Goal: Task Accomplishment & Management: Manage account settings

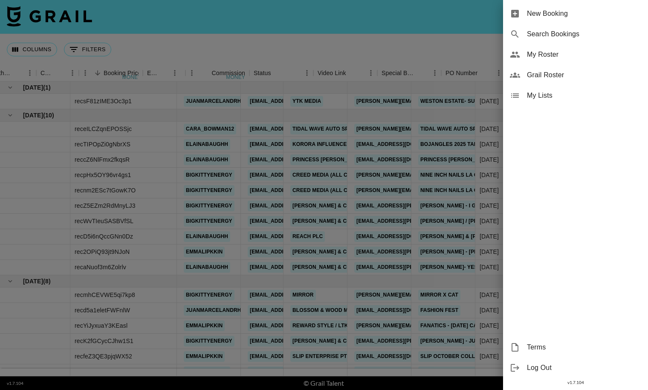
scroll to position [35, 493]
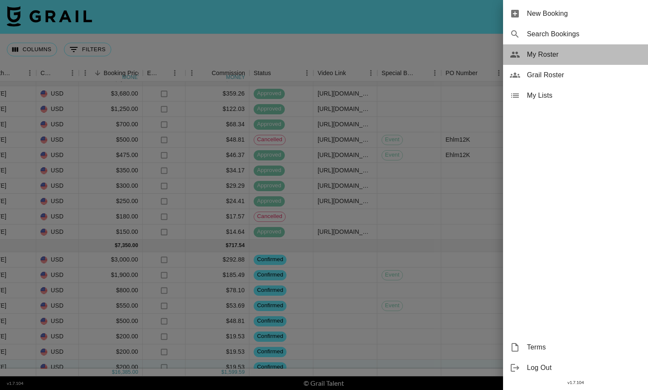
click at [547, 52] on span "My Roster" at bounding box center [584, 54] width 114 height 10
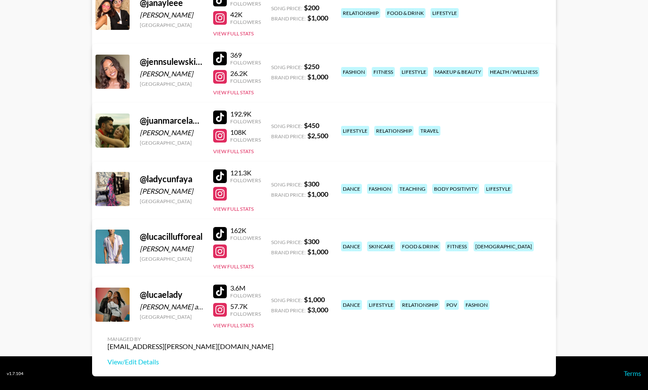
scroll to position [436, 0]
click at [274, 357] on link "View/Edit Details" at bounding box center [190, 361] width 166 height 9
click at [274, 241] on link "View/Edit Details" at bounding box center [190, 245] width 166 height 9
click at [274, 299] on link "View/Edit Details" at bounding box center [190, 303] width 166 height 9
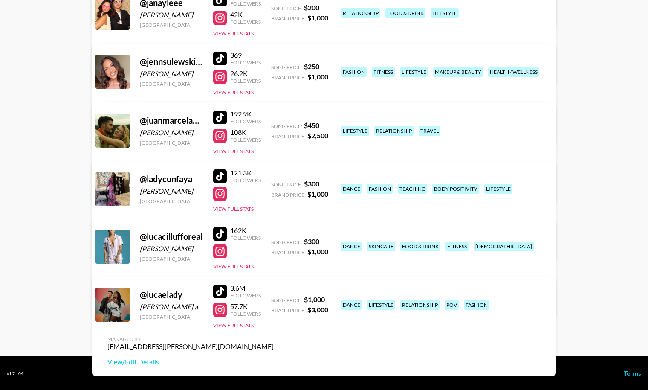
click at [274, 241] on link "View/Edit Details" at bounding box center [190, 245] width 166 height 9
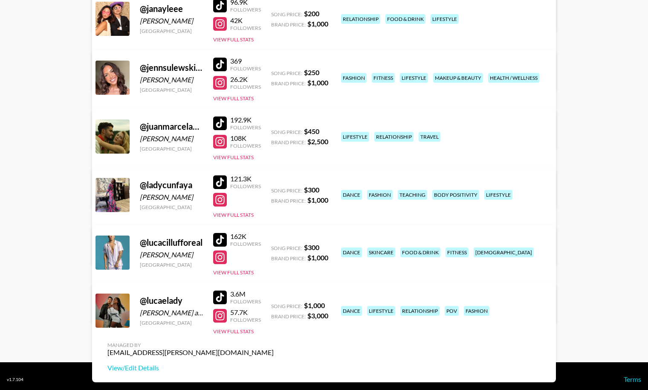
scroll to position [429, 0]
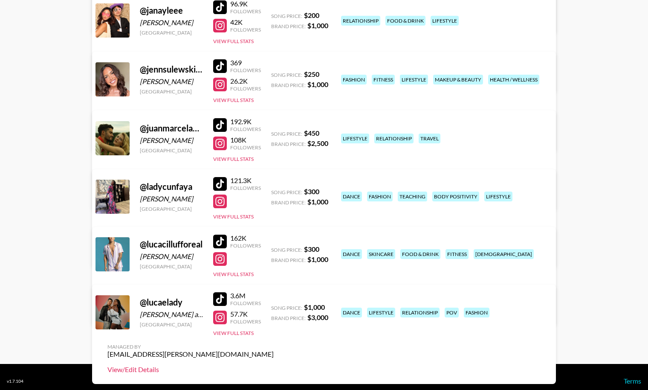
click at [274, 365] on link "View/Edit Details" at bounding box center [190, 369] width 166 height 9
click at [274, 306] on link "View/Edit Details" at bounding box center [190, 310] width 166 height 9
click at [274, 249] on link "View/Edit Details" at bounding box center [190, 253] width 166 height 9
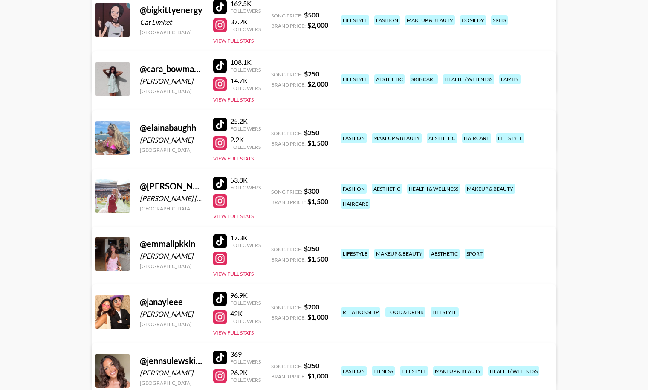
scroll to position [0, 0]
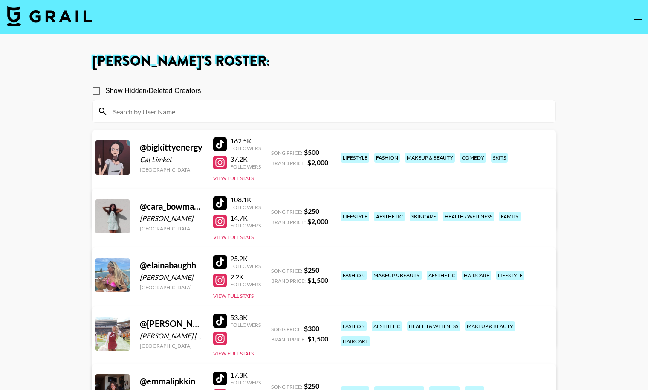
click at [76, 10] on img at bounding box center [49, 16] width 85 height 20
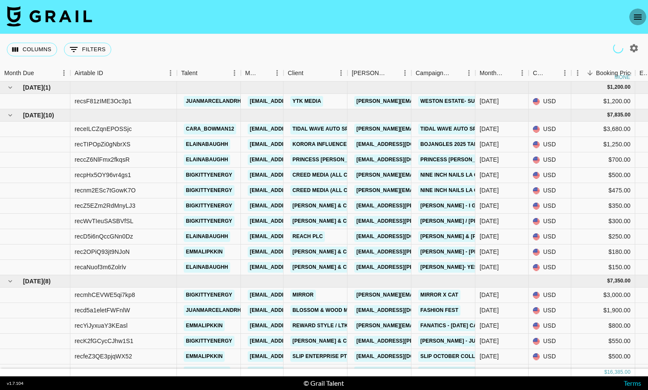
click at [632, 16] on button "open drawer" at bounding box center [638, 17] width 17 height 17
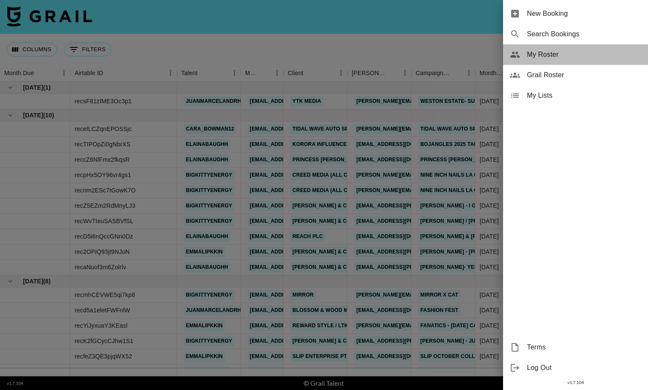
click at [575, 60] on div "My Roster" at bounding box center [575, 54] width 145 height 20
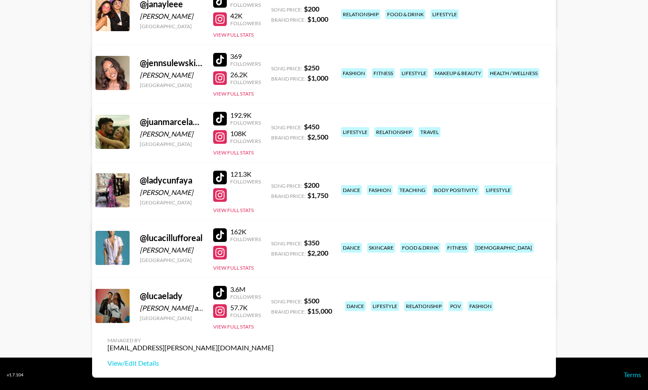
scroll to position [436, 0]
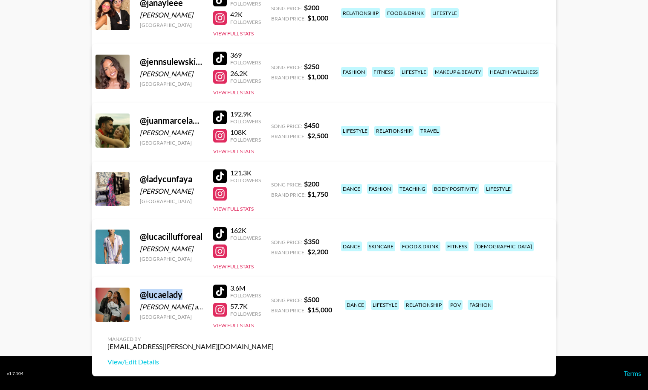
drag, startPoint x: 187, startPoint y: 293, endPoint x: 142, endPoint y: 293, distance: 45.2
click at [142, 293] on div "@ lucaelady" at bounding box center [171, 294] width 63 height 11
copy div "@ lucaelady"
click at [274, 357] on link "View/Edit Details" at bounding box center [190, 361] width 166 height 9
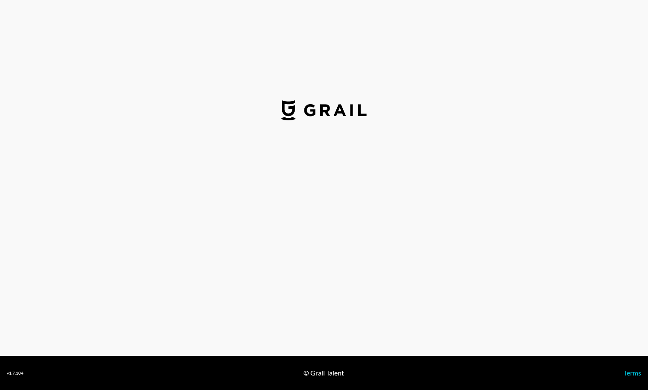
select select "USD"
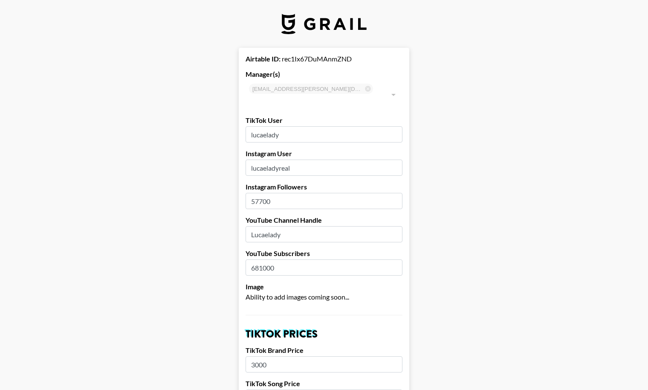
type input "[GEOGRAPHIC_DATA]"
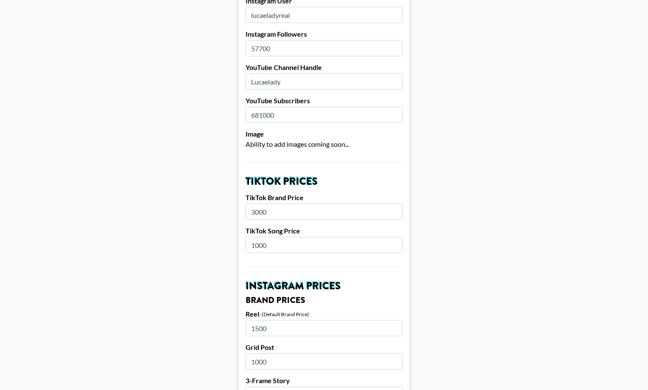
scroll to position [154, 0]
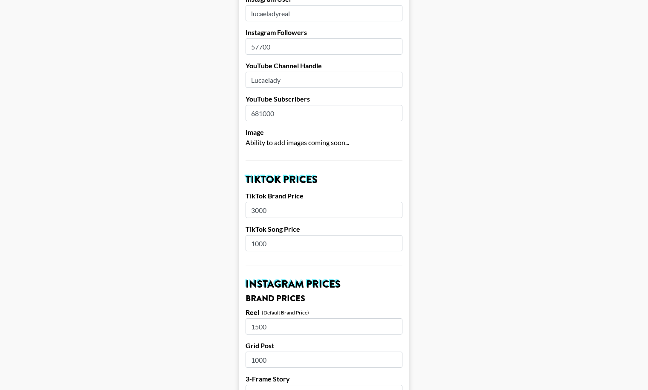
click at [275, 202] on input "3000" at bounding box center [324, 210] width 157 height 16
type input "15000"
click at [258, 235] on input "1000" at bounding box center [324, 243] width 157 height 16
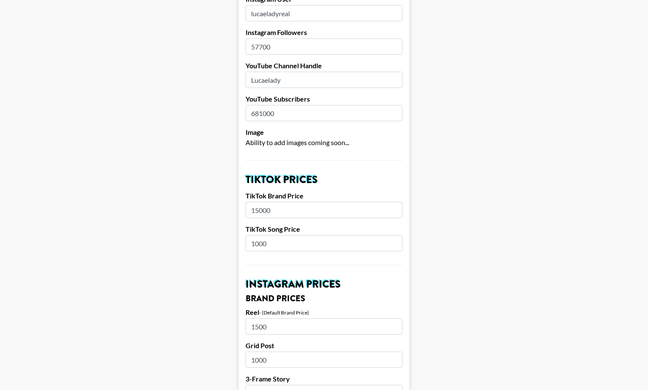
click at [258, 235] on input "1000" at bounding box center [324, 243] width 157 height 16
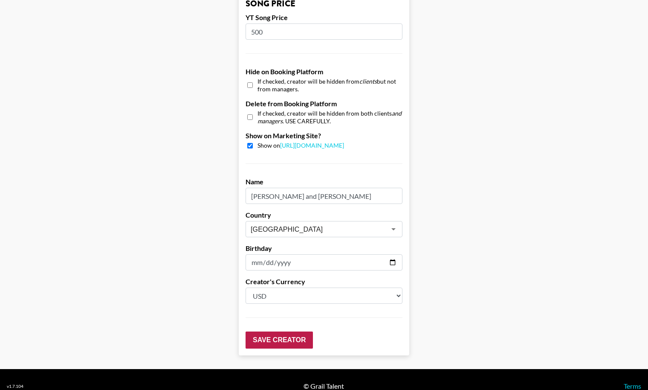
type input "500"
click at [301, 331] on input "Save Creator" at bounding box center [279, 339] width 67 height 17
click at [284, 331] on input "Save Creator" at bounding box center [279, 339] width 67 height 17
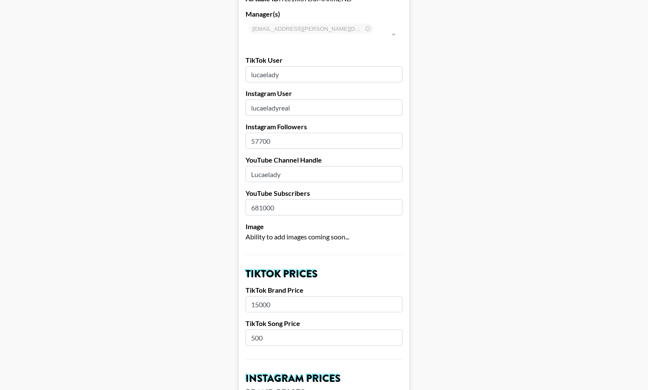
scroll to position [84, 0]
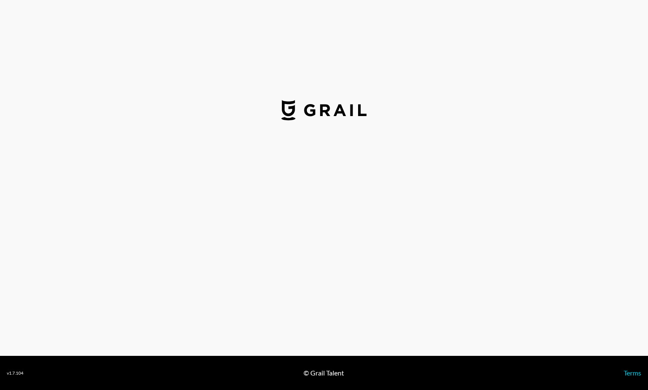
select select "USD"
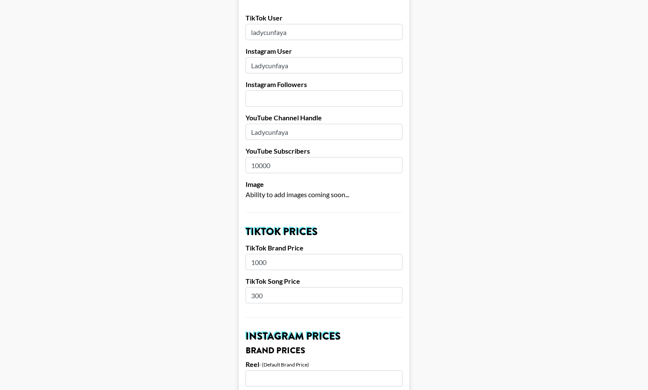
scroll to position [120, 0]
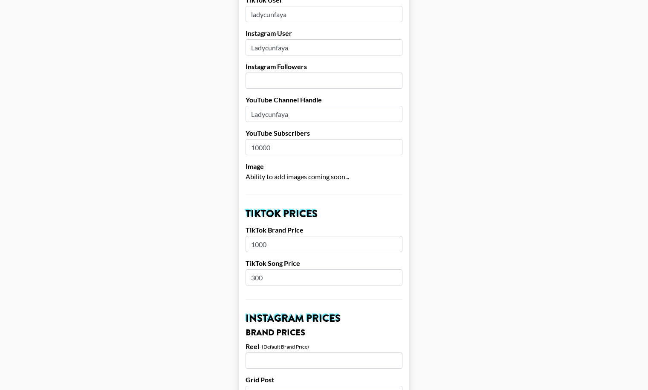
click at [308, 236] on input "1000" at bounding box center [324, 244] width 157 height 16
type input "1750"
click at [292, 269] on input "300" at bounding box center [324, 277] width 157 height 16
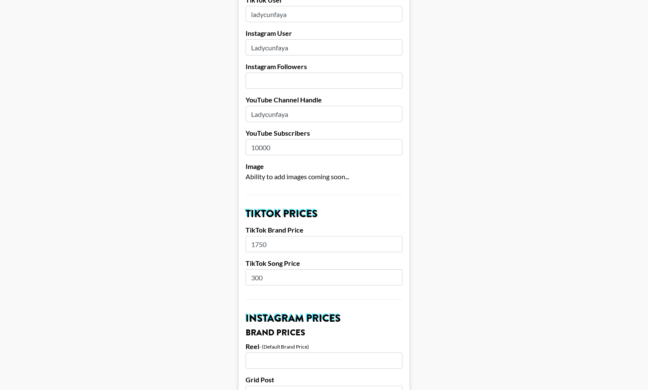
click at [292, 269] on input "300" at bounding box center [324, 277] width 157 height 16
drag, startPoint x: 264, startPoint y: 266, endPoint x: 207, endPoint y: 264, distance: 57.6
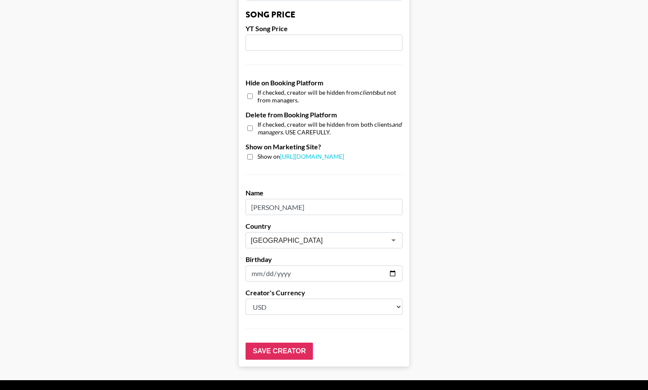
scroll to position [766, 0]
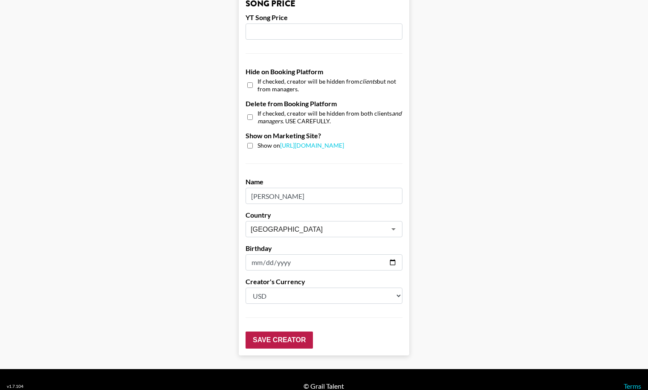
type input "200"
click at [300, 331] on input "Save Creator" at bounding box center [279, 339] width 67 height 17
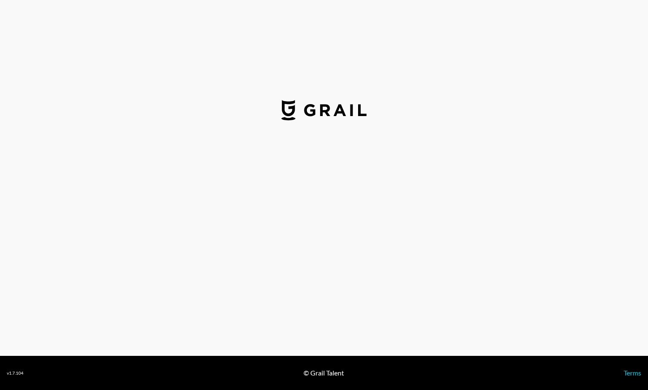
select select "USD"
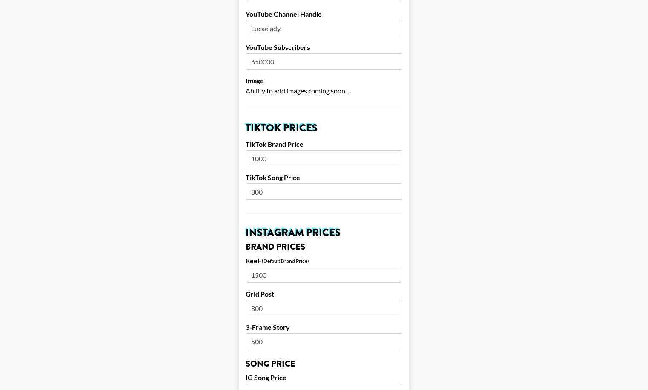
scroll to position [206, 0]
click at [348, 151] on input "1000" at bounding box center [324, 158] width 157 height 16
type input "2200"
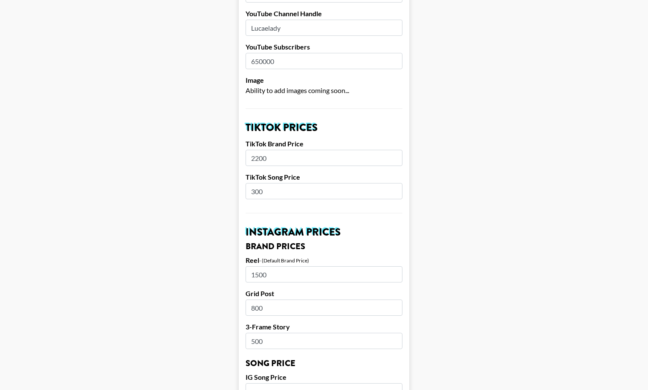
click at [294, 183] on input "300" at bounding box center [324, 191] width 157 height 16
type input "350"
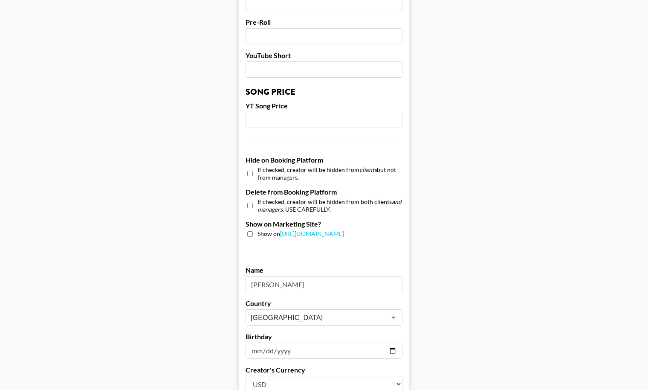
scroll to position [766, 0]
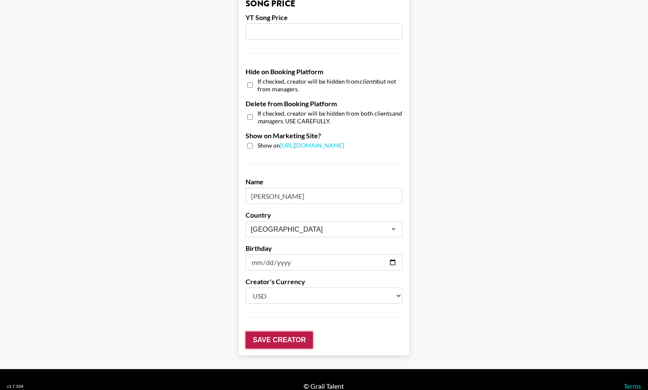
click at [274, 331] on input "Save Creator" at bounding box center [279, 339] width 67 height 17
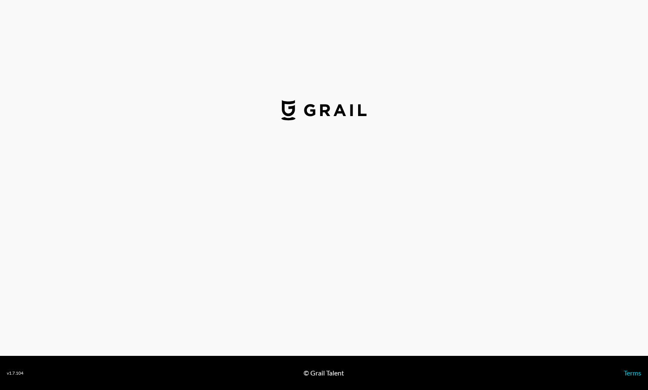
select select "USD"
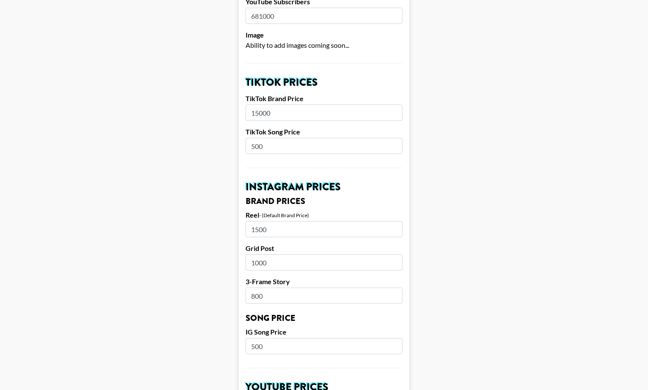
scroll to position [252, 0]
click at [311, 221] on input "1500" at bounding box center [324, 229] width 157 height 16
type input "1750"
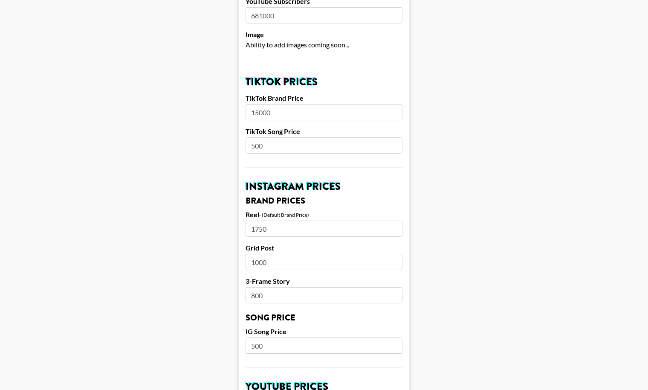
click at [293, 254] on input "1000" at bounding box center [324, 262] width 157 height 16
drag, startPoint x: 266, startPoint y: 250, endPoint x: 231, endPoint y: 249, distance: 35.0
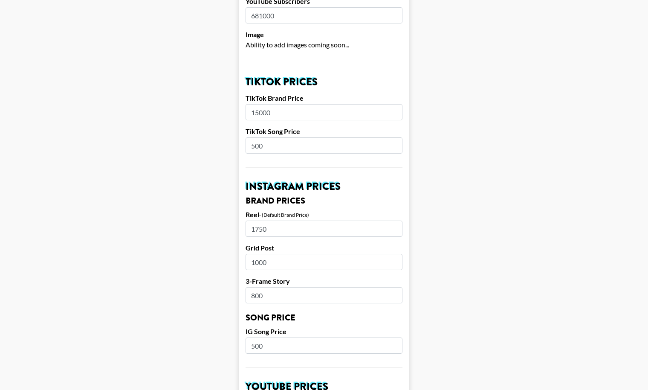
click at [231, 249] on main "Airtable ID: rec1Ix67DuMAnmZND Manager(s) alyx.wilson@grail-talent.com ​ TikTok…" at bounding box center [324, 333] width 635 height 1074
type input "1400"
click at [311, 287] on input "800" at bounding box center [324, 295] width 157 height 16
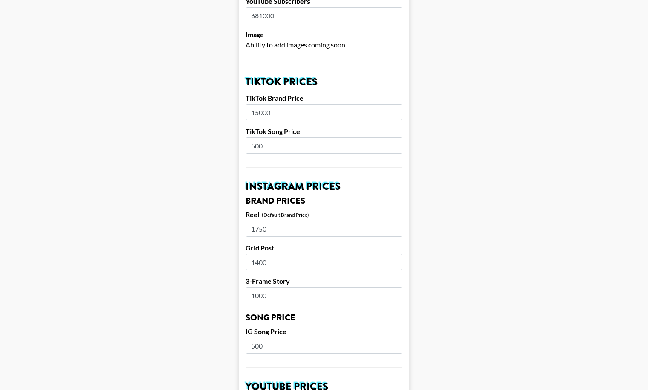
type input "1000"
click at [310, 337] on input "500" at bounding box center [324, 345] width 157 height 16
click at [307, 337] on input "500" at bounding box center [324, 345] width 157 height 16
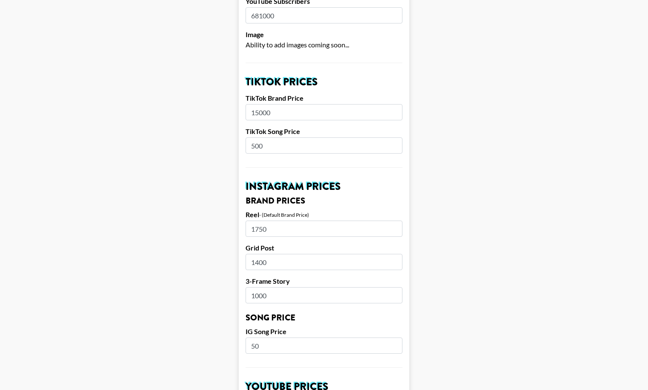
type input "5"
type input "250"
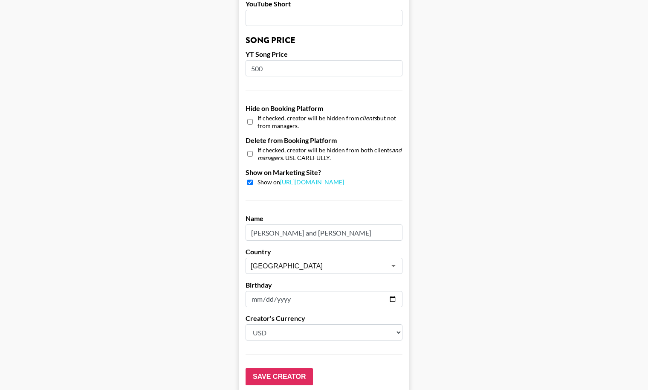
scroll to position [766, 0]
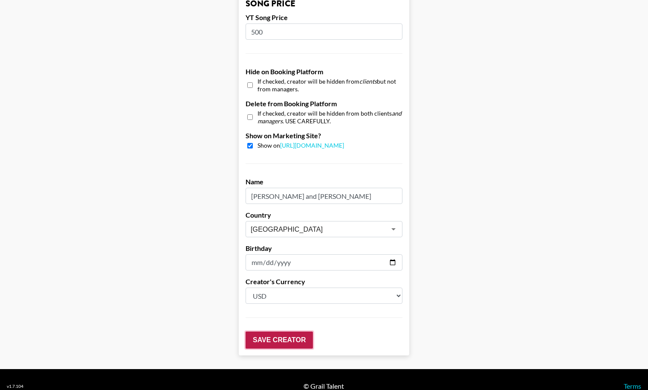
click at [260, 331] on input "Save Creator" at bounding box center [279, 339] width 67 height 17
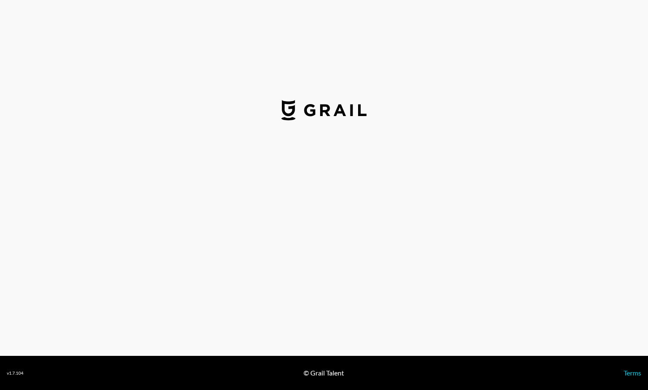
select select "USD"
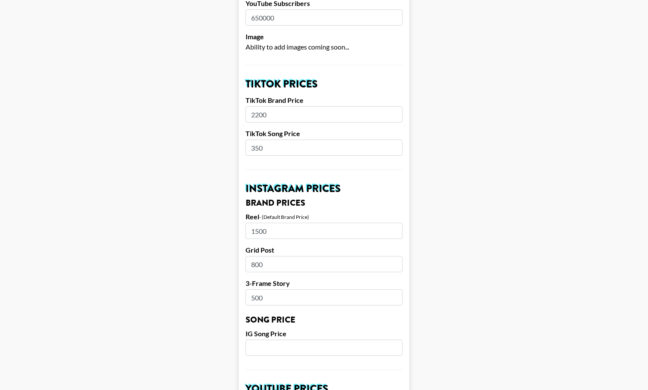
scroll to position [247, 0]
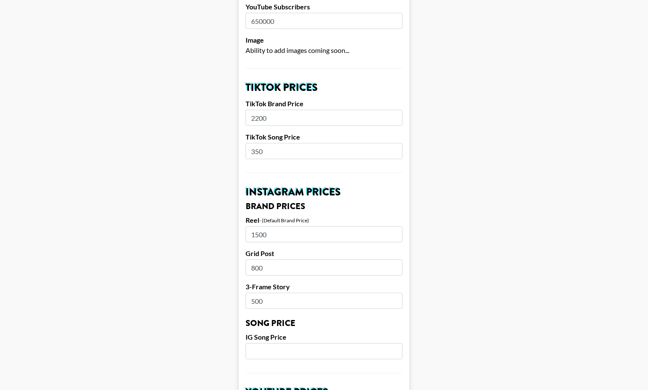
click at [293, 228] on input "1500" at bounding box center [324, 234] width 157 height 16
type input "18000"
click at [279, 259] on input "800" at bounding box center [324, 267] width 157 height 16
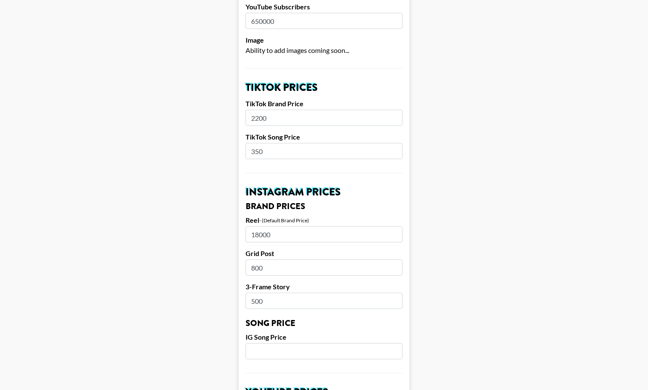
click at [279, 259] on input "800" at bounding box center [324, 267] width 157 height 16
type input "15000"
click at [306, 293] on input "500" at bounding box center [324, 301] width 157 height 16
type input "5"
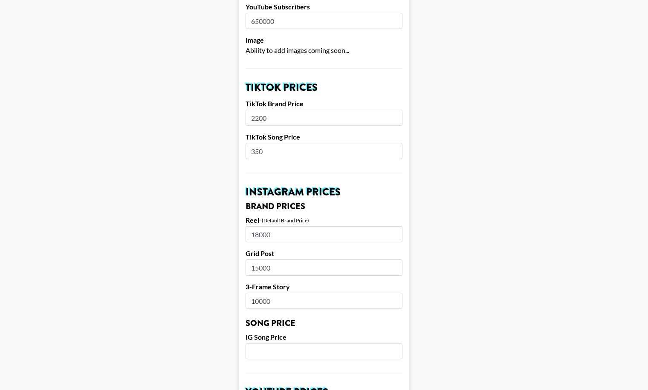
type input "10000"
click at [308, 343] on input "number" at bounding box center [324, 351] width 157 height 16
type input "300"
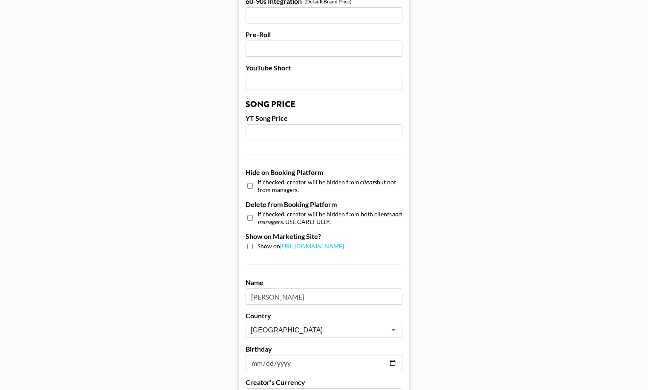
scroll to position [766, 0]
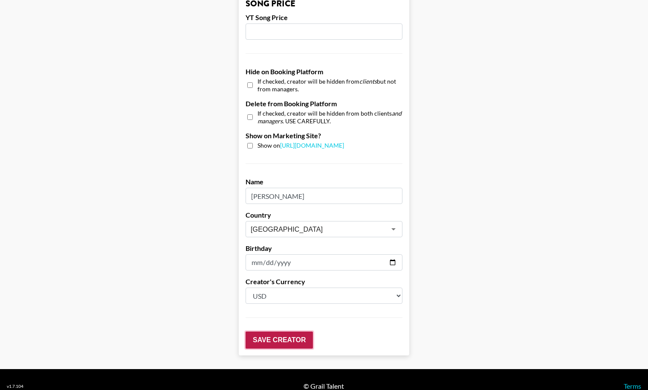
click at [285, 331] on input "Save Creator" at bounding box center [279, 339] width 67 height 17
click at [283, 331] on input "Save Creator" at bounding box center [279, 339] width 67 height 17
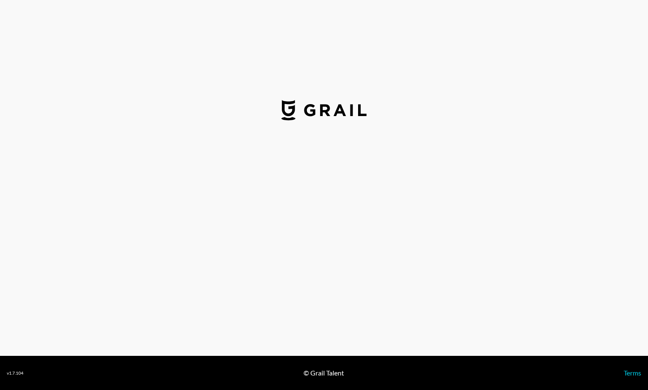
select select "USD"
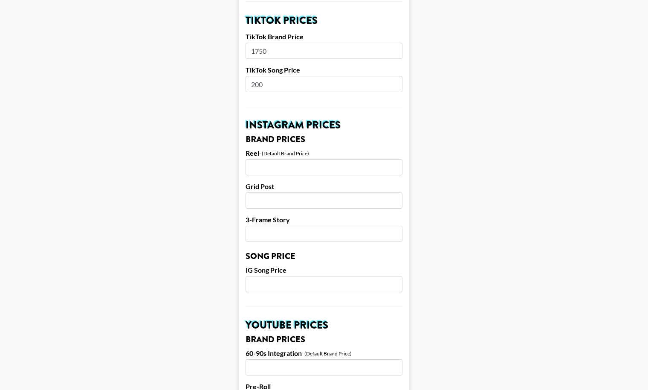
scroll to position [316, 0]
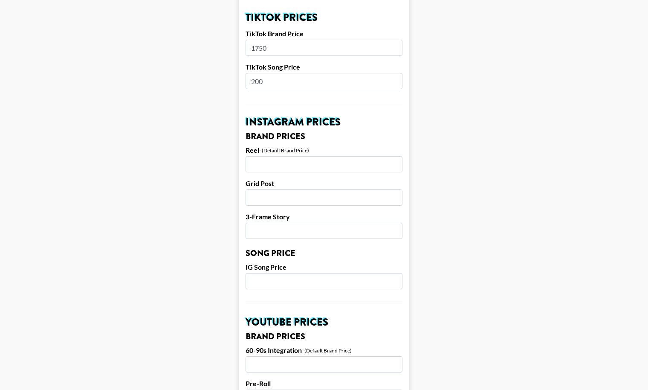
click at [317, 156] on input "number" at bounding box center [324, 164] width 157 height 16
type input "15500"
click at [294, 189] on input "number" at bounding box center [324, 197] width 157 height 16
type input "11000"
click at [308, 223] on input "number" at bounding box center [324, 231] width 157 height 16
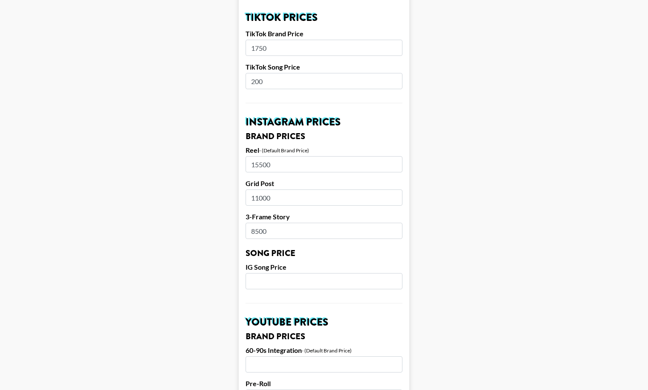
type input "8500"
click at [294, 273] on input "number" at bounding box center [324, 281] width 157 height 16
type input "200"
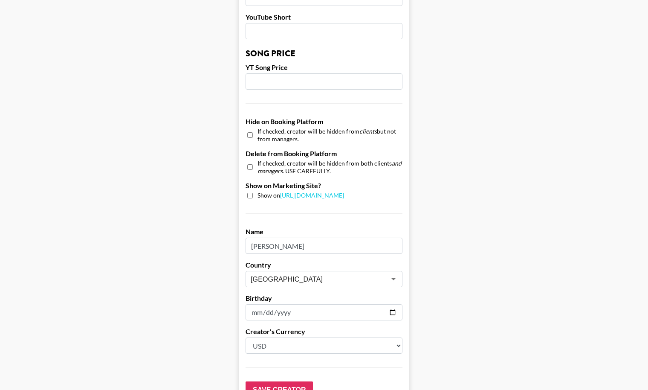
scroll to position [766, 0]
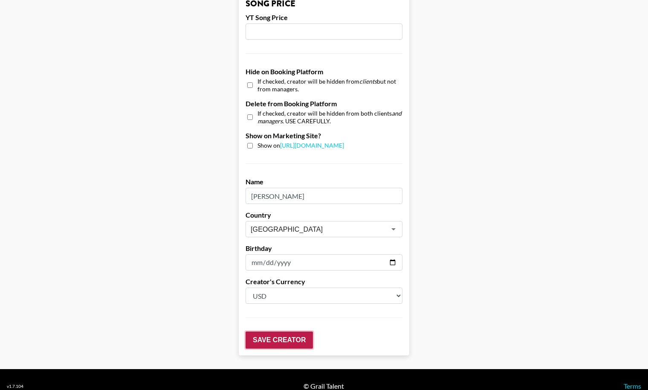
click at [270, 331] on input "Save Creator" at bounding box center [279, 339] width 67 height 17
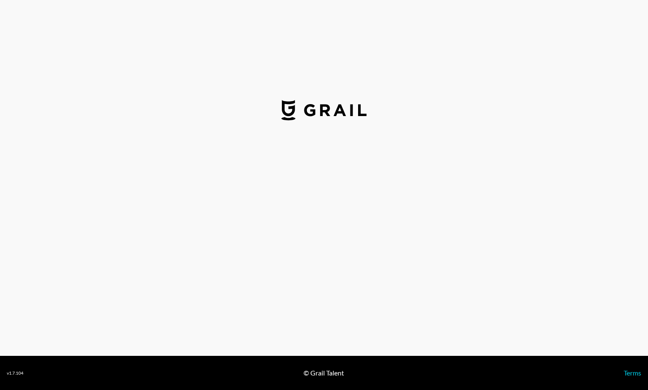
select select "USD"
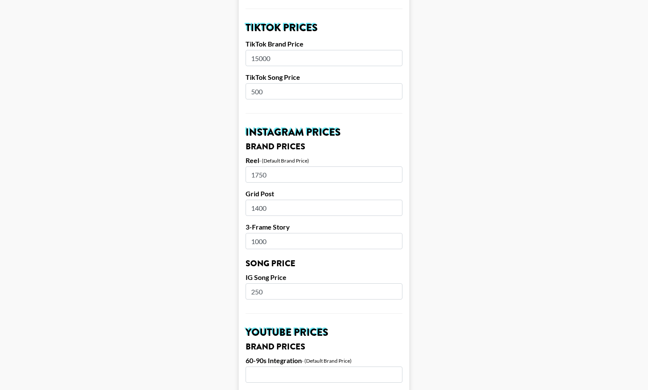
scroll to position [303, 0]
